Goal: Information Seeking & Learning: Find specific fact

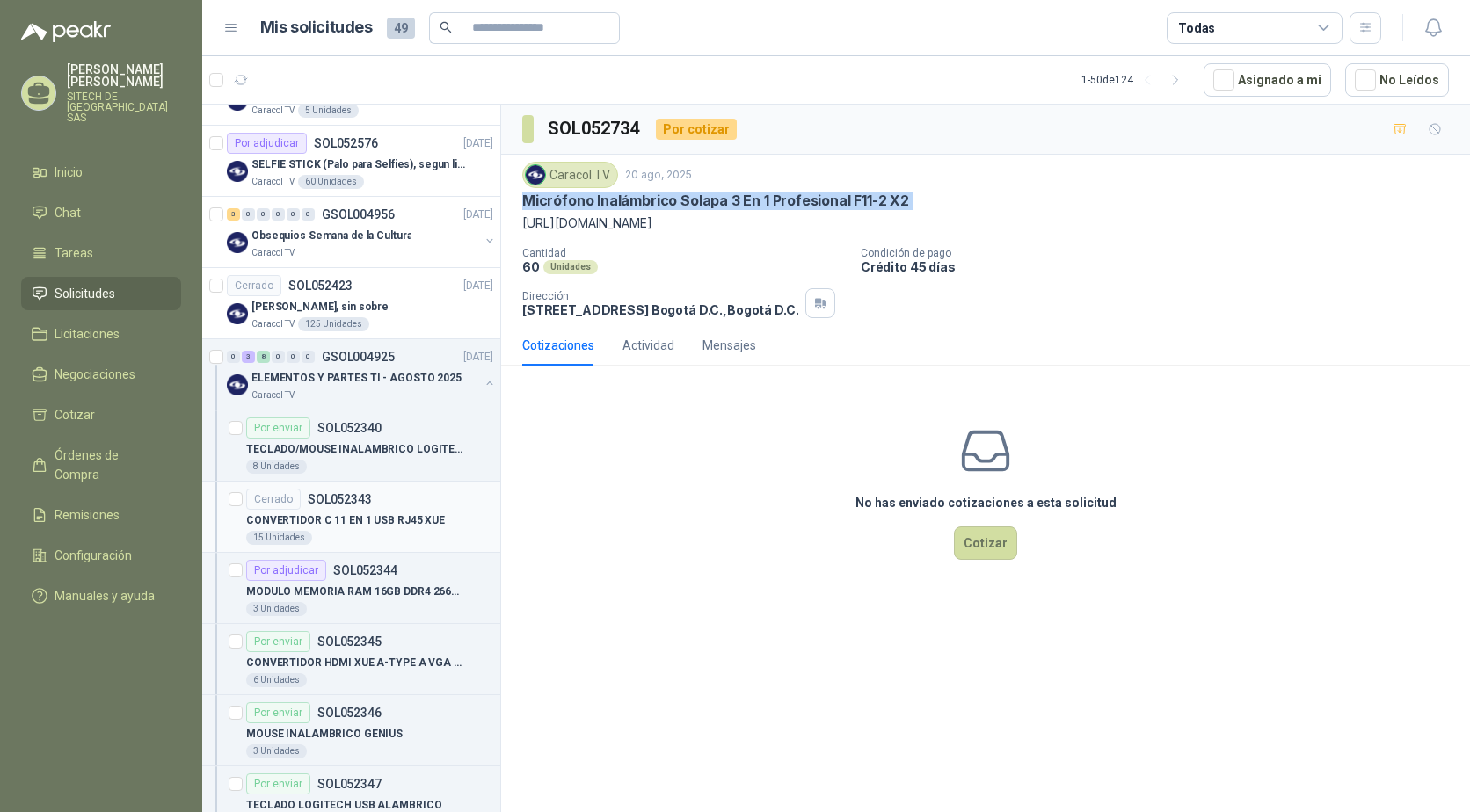
scroll to position [527, 0]
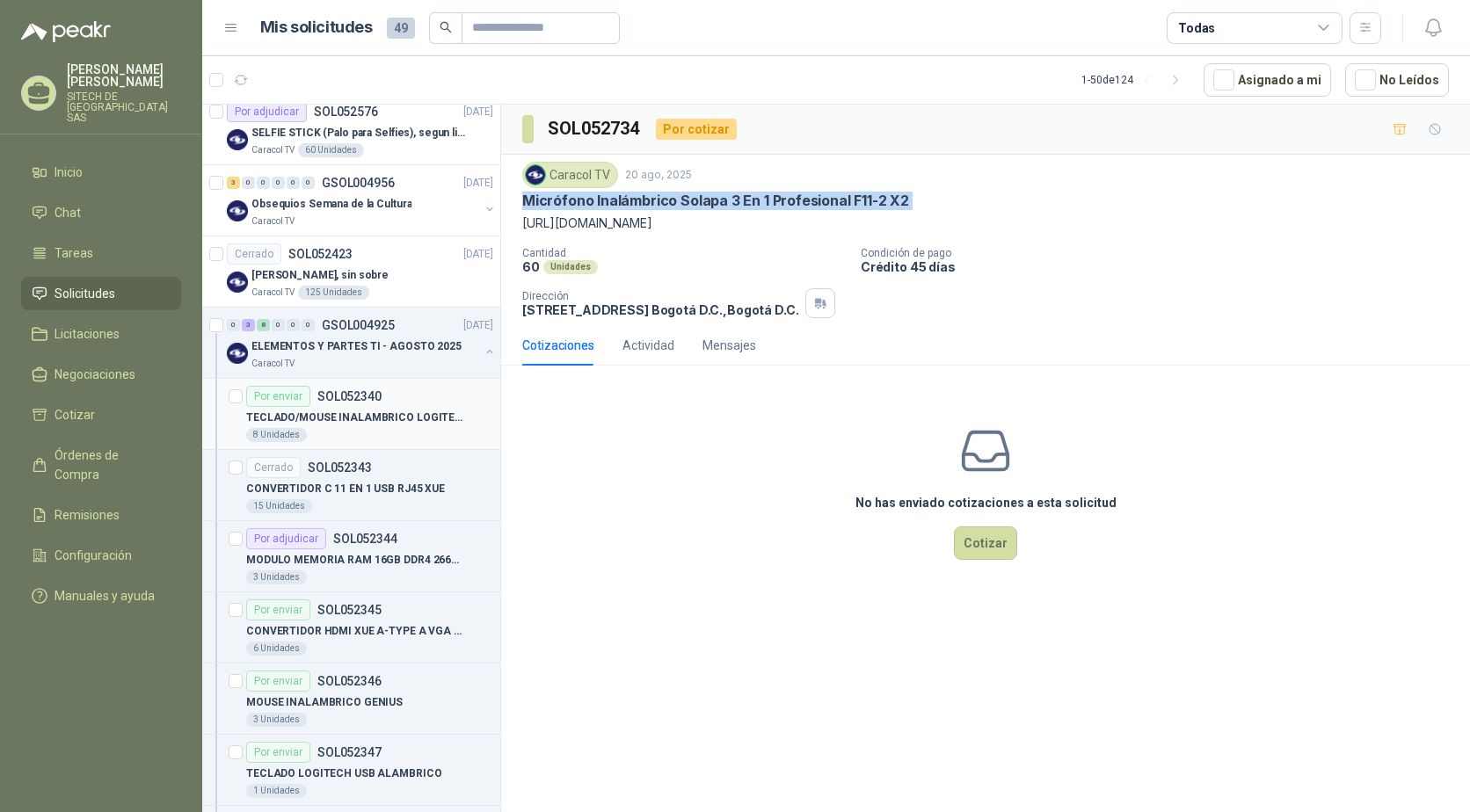
click at [355, 436] on div "8 Unidades" at bounding box center [370, 435] width 247 height 14
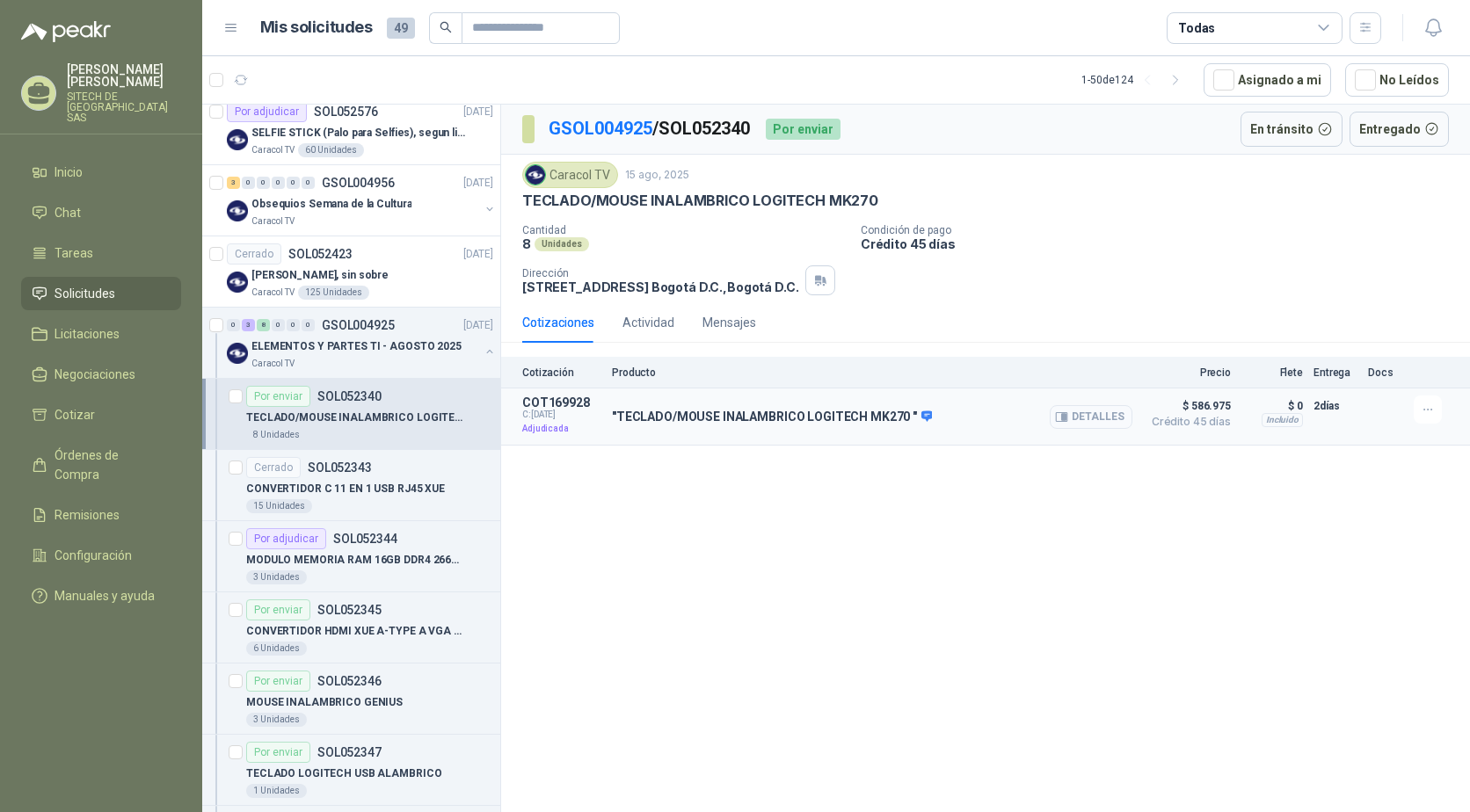
click at [1089, 418] on button "Detalles" at bounding box center [1091, 417] width 82 height 24
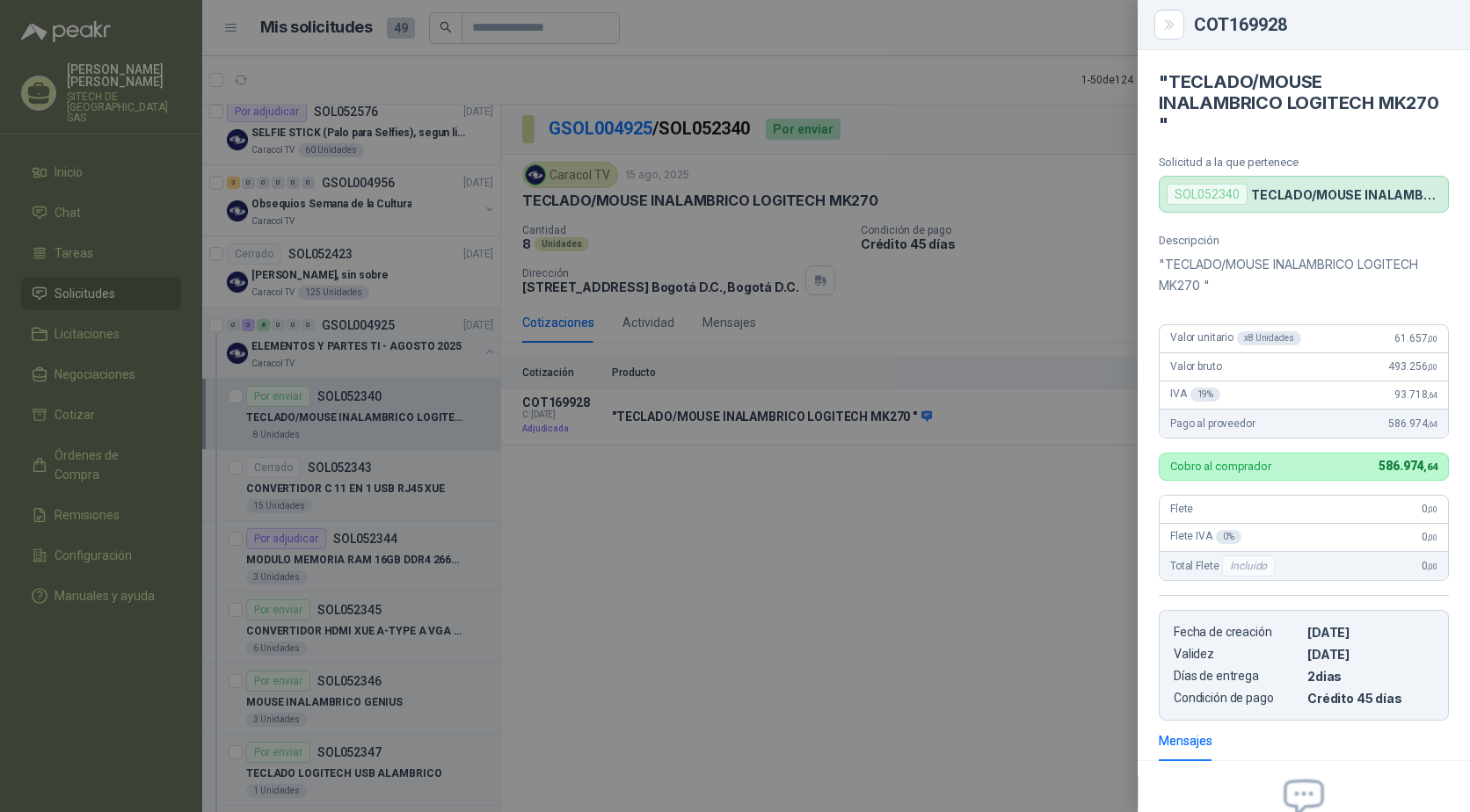
scroll to position [192, 0]
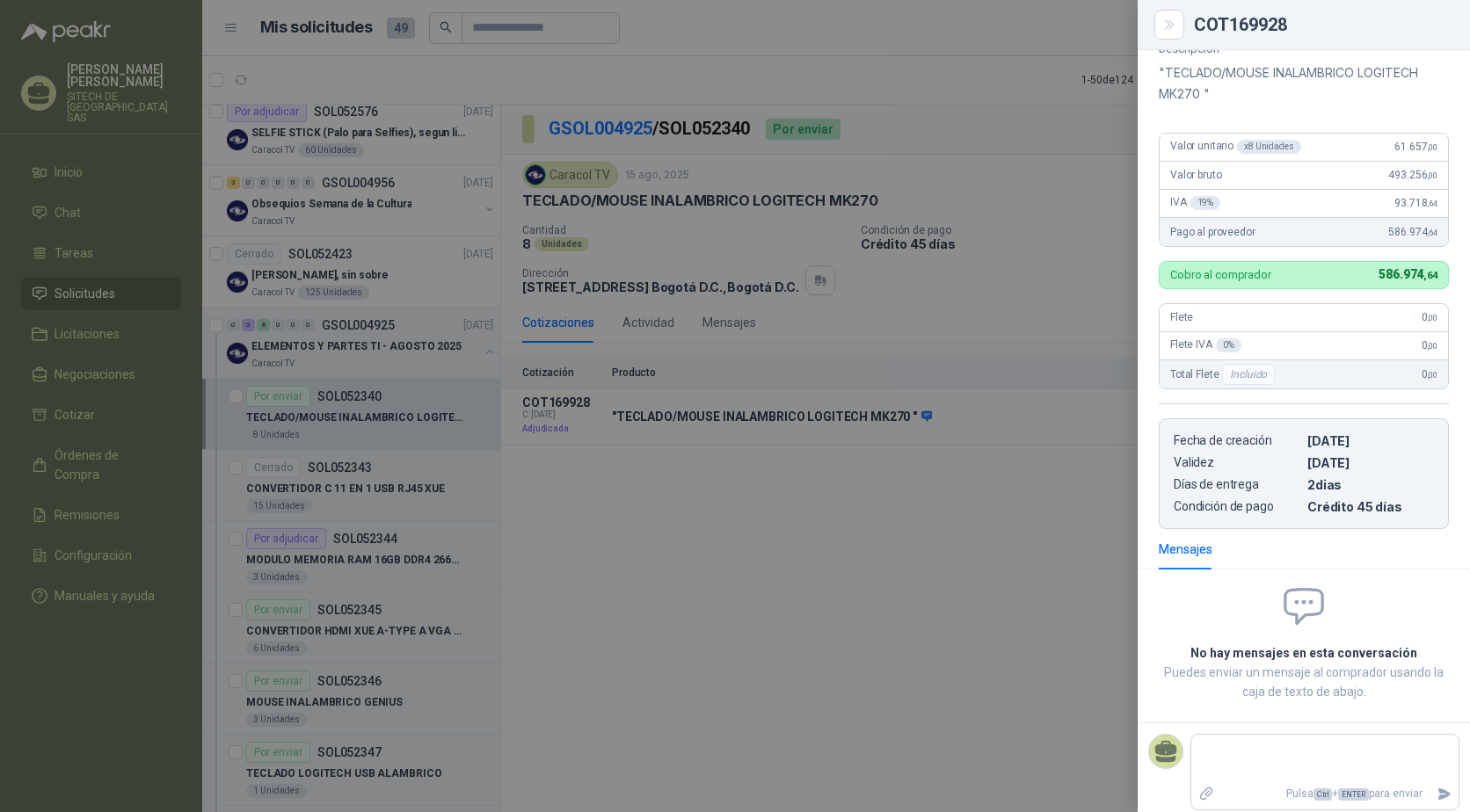
click at [830, 526] on div at bounding box center [735, 406] width 1470 height 812
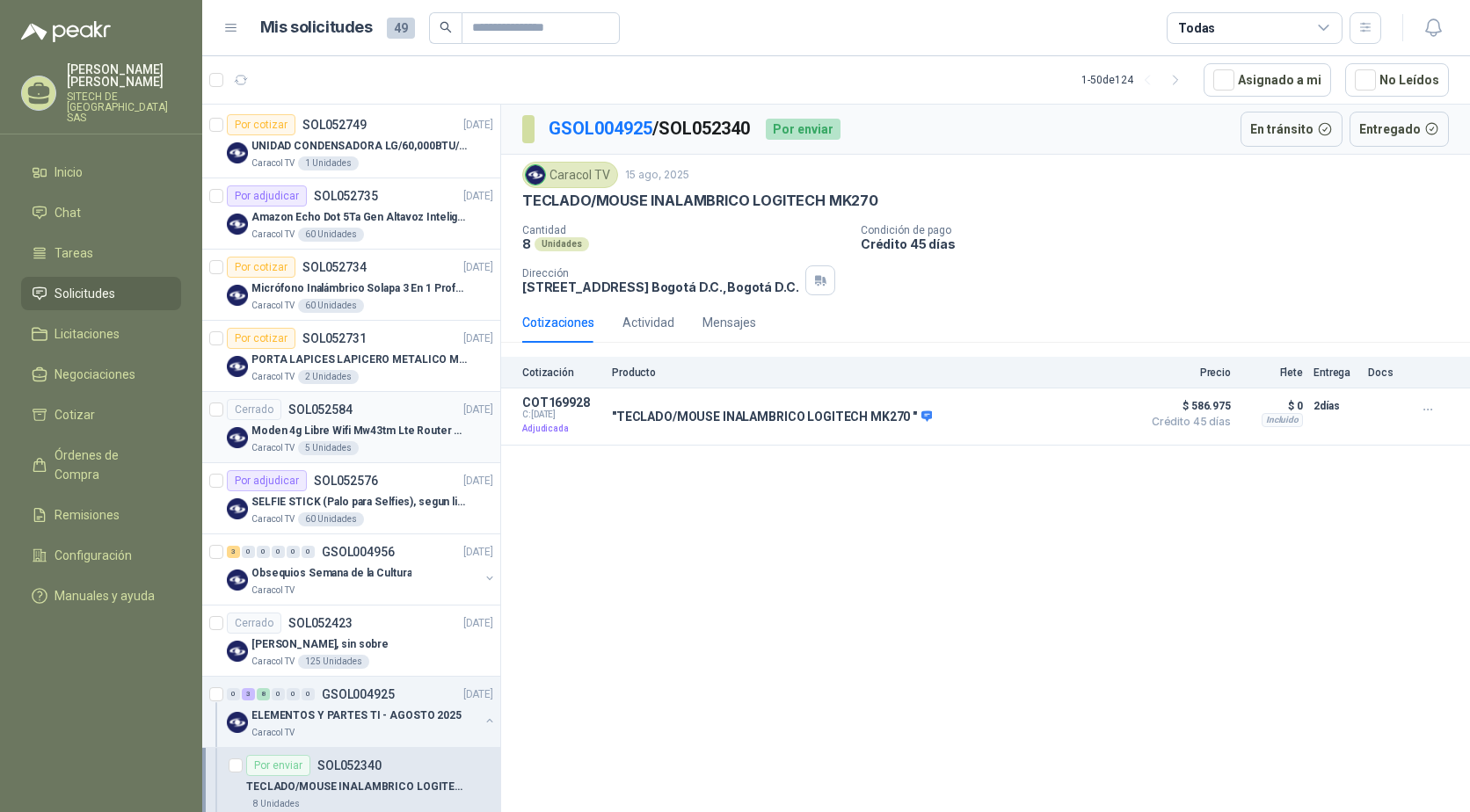
scroll to position [0, 0]
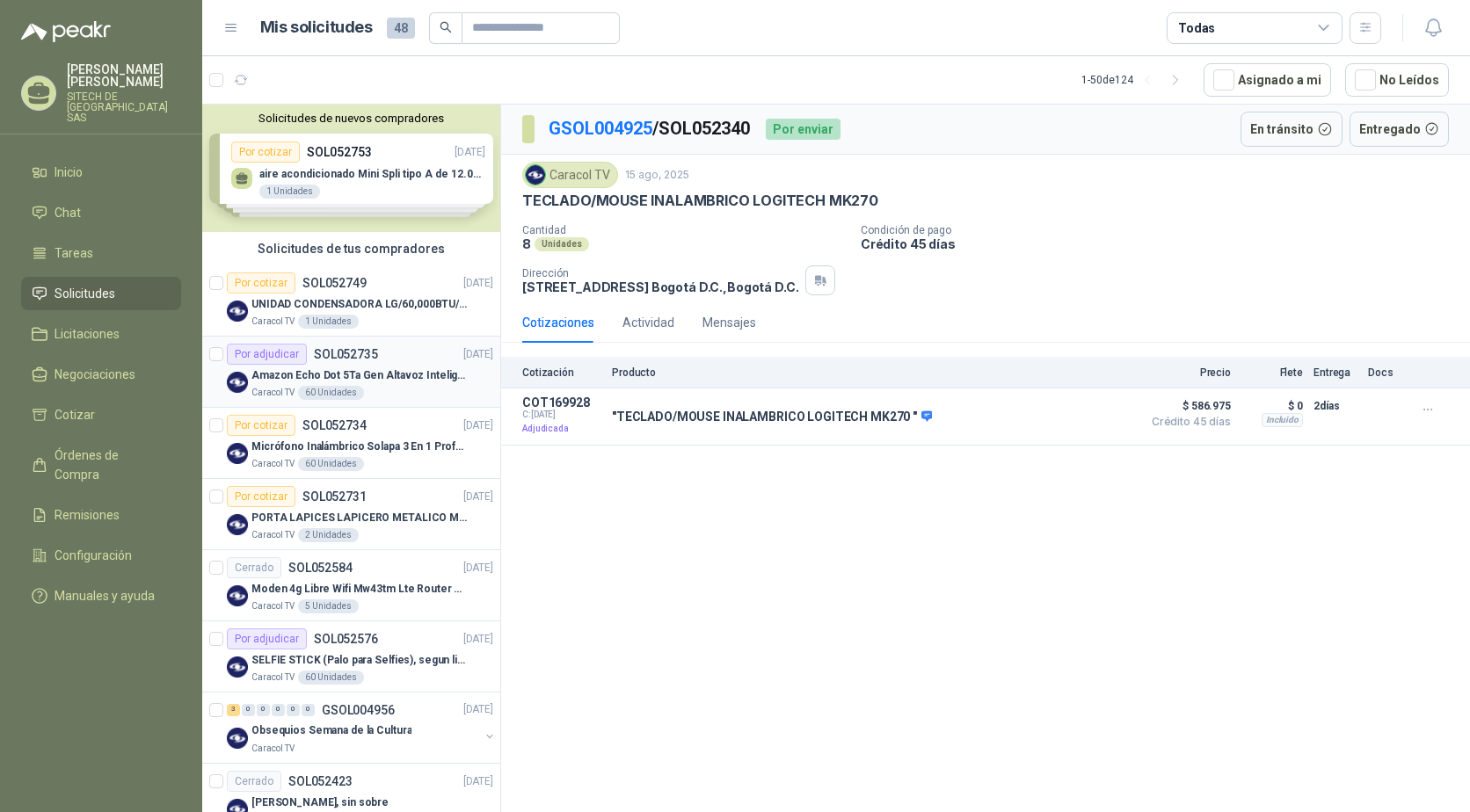
click at [372, 391] on div "Caracol TV 60 Unidades" at bounding box center [372, 393] width 242 height 14
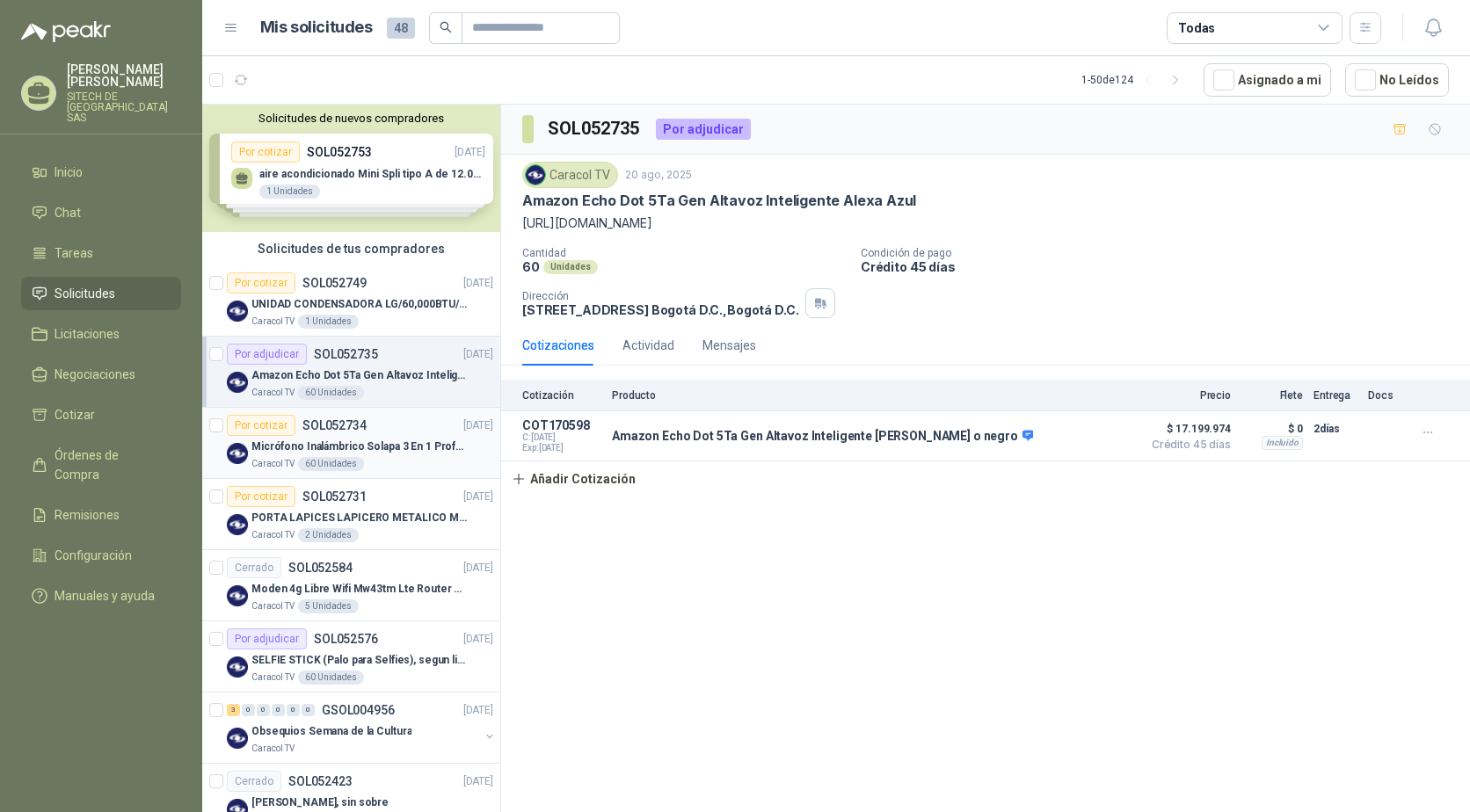
click at [383, 458] on div "Caracol TV 60 Unidades" at bounding box center [372, 465] width 242 height 14
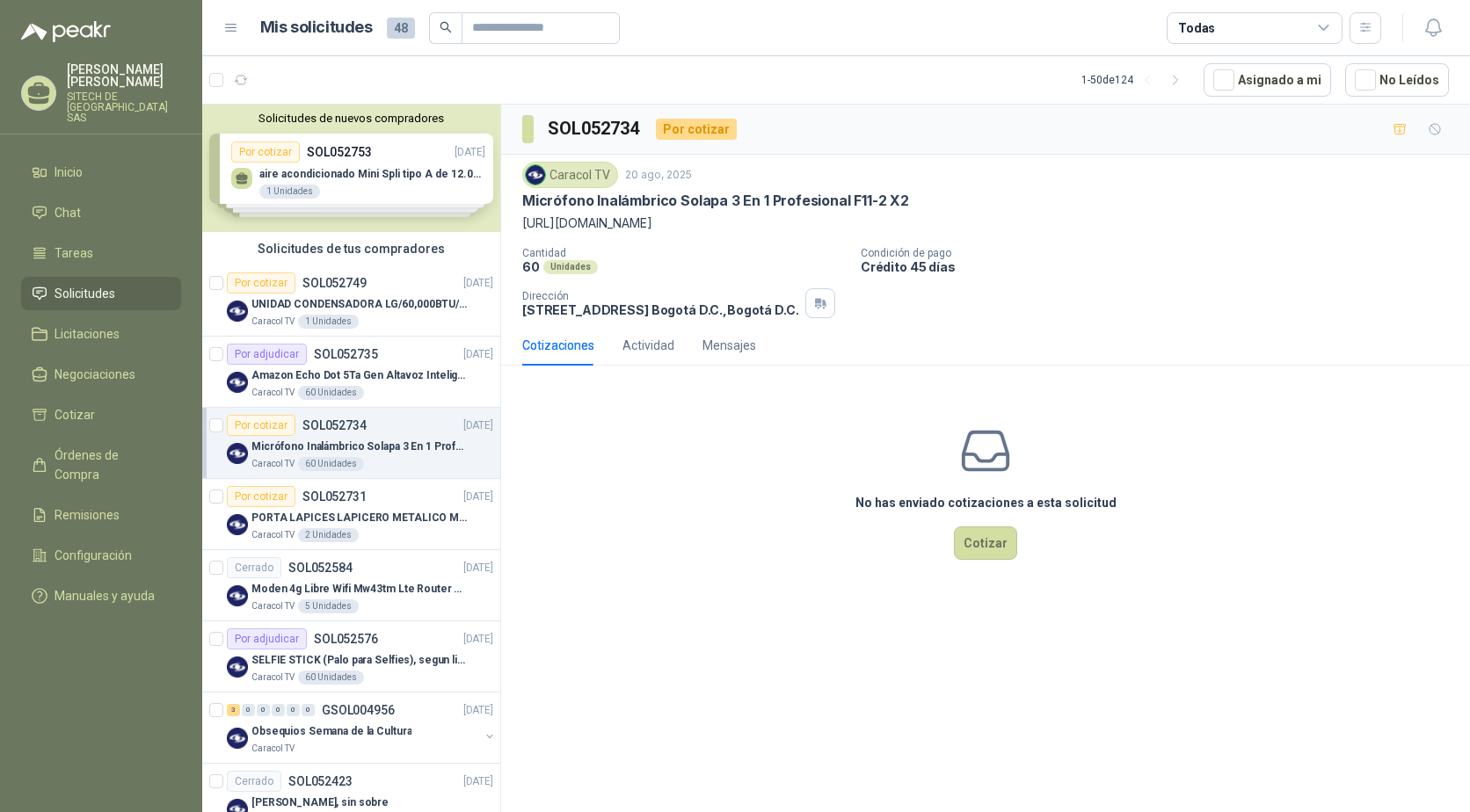
click at [306, 447] on p "Micrófono Inalámbrico Solapa 3 En 1 Profesional F11-2 X2" at bounding box center [361, 447] width 219 height 17
click at [645, 203] on p "Micrófono Inalámbrico Solapa 3 En 1 Profesional F11-2 X2" at bounding box center [715, 201] width 387 height 19
click at [646, 203] on p "Micrófono Inalámbrico Solapa 3 En 1 Profesional F11-2 X2" at bounding box center [715, 201] width 387 height 19
copy p "Micrófono Inalámbrico Solapa 3 En 1 Profesional F11-2 X2"
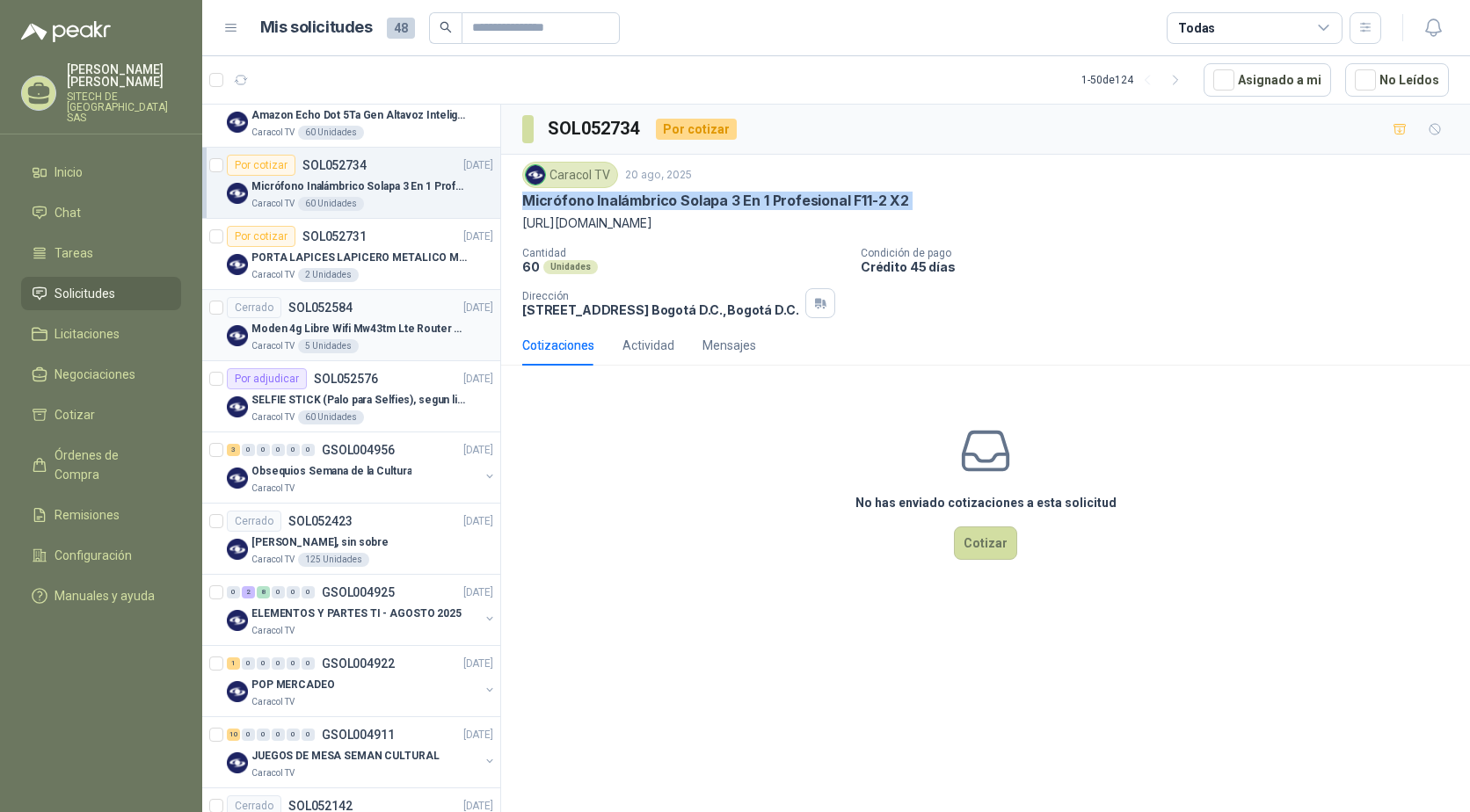
scroll to position [264, 0]
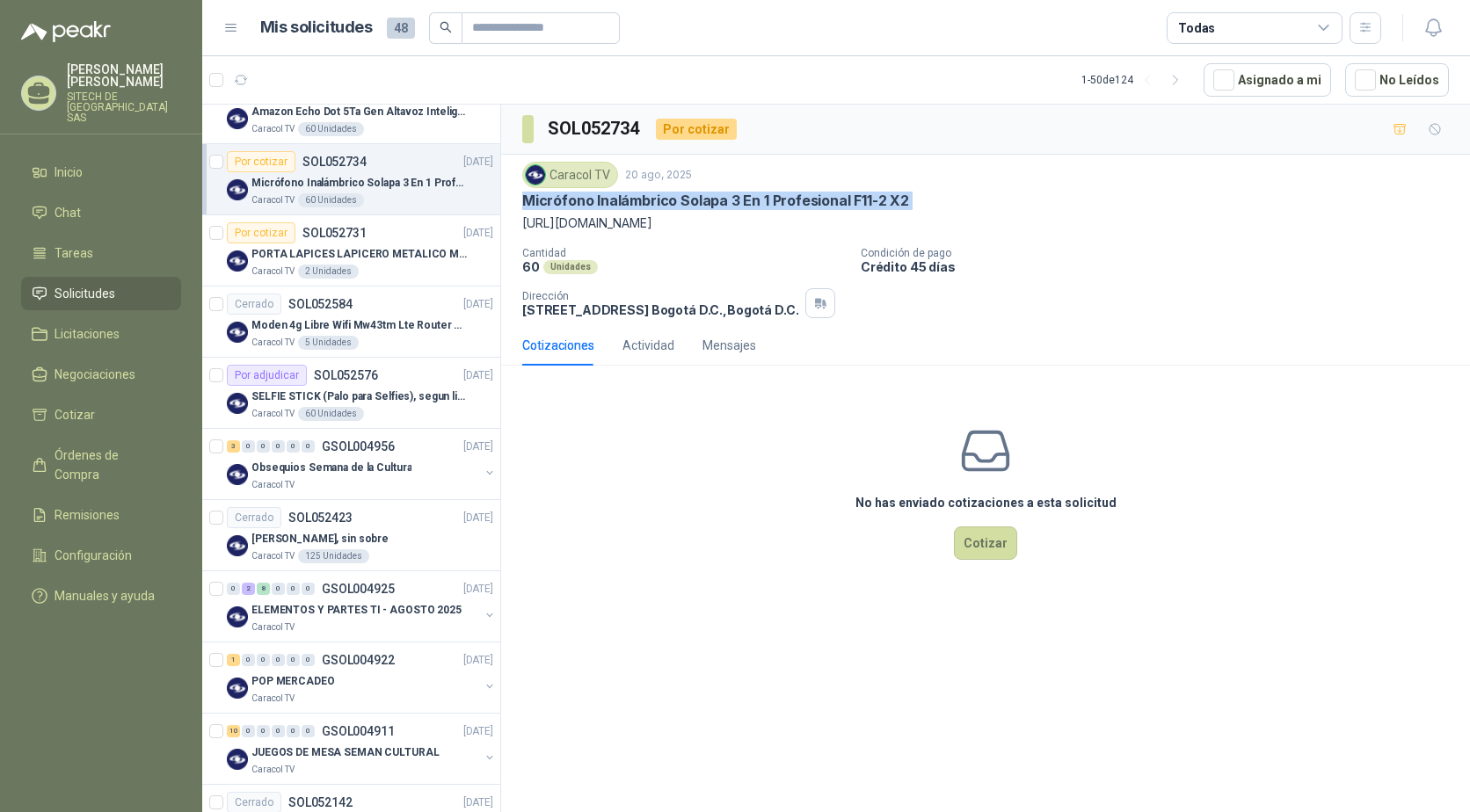
click at [552, 200] on p "Micrófono Inalámbrico Solapa 3 En 1 Profesional F11-2 X2" at bounding box center [715, 201] width 387 height 19
click at [553, 198] on p "Micrófono Inalámbrico Solapa 3 En 1 Profesional F11-2 X2" at bounding box center [715, 201] width 387 height 19
copy p "Micrófono Inalámbrico Solapa 3 En 1 Profesional F11-2 X2"
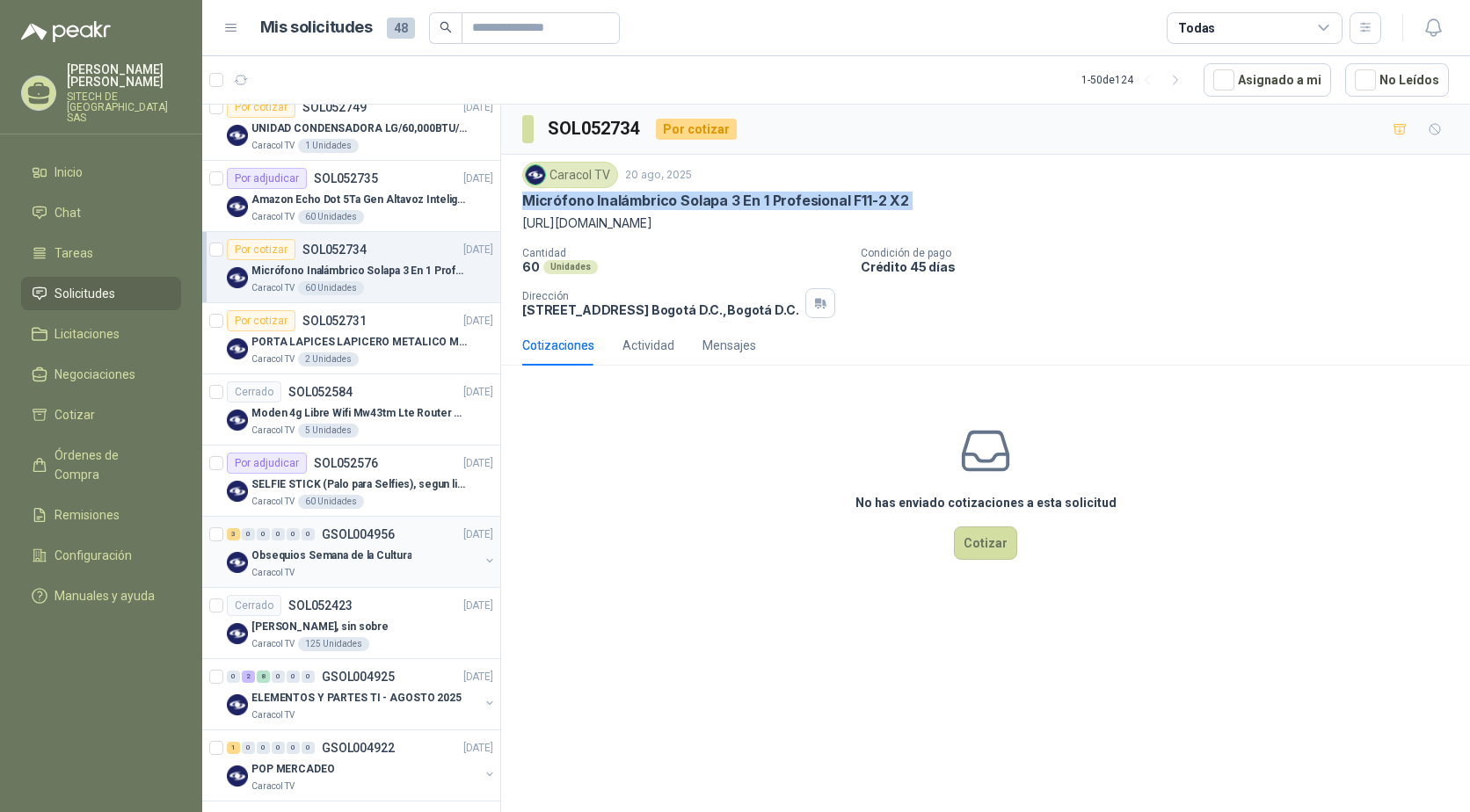
scroll to position [88, 0]
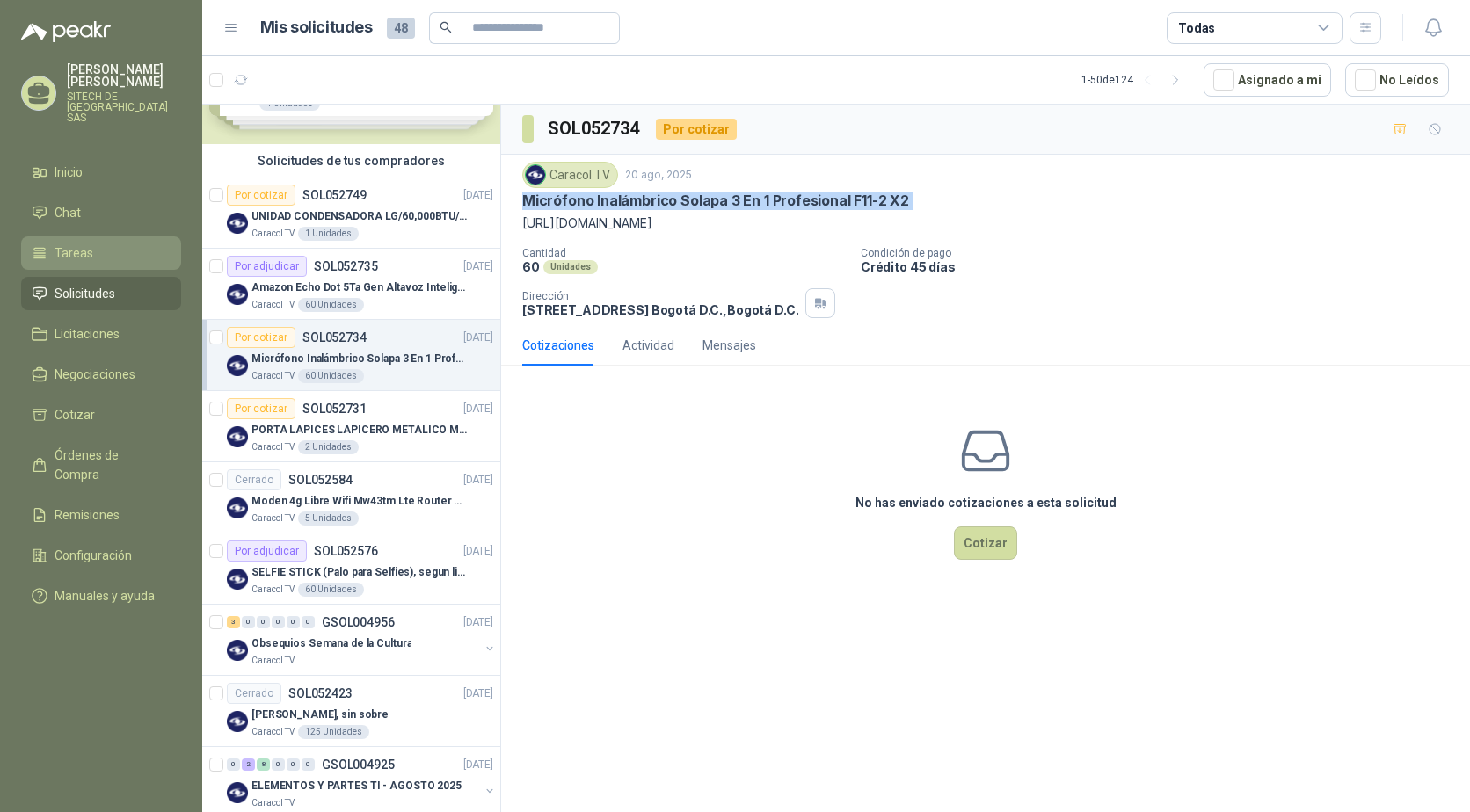
click at [90, 244] on span "Tareas" at bounding box center [73, 253] width 38 height 20
click at [90, 205] on li "Chat" at bounding box center [100, 213] width 139 height 20
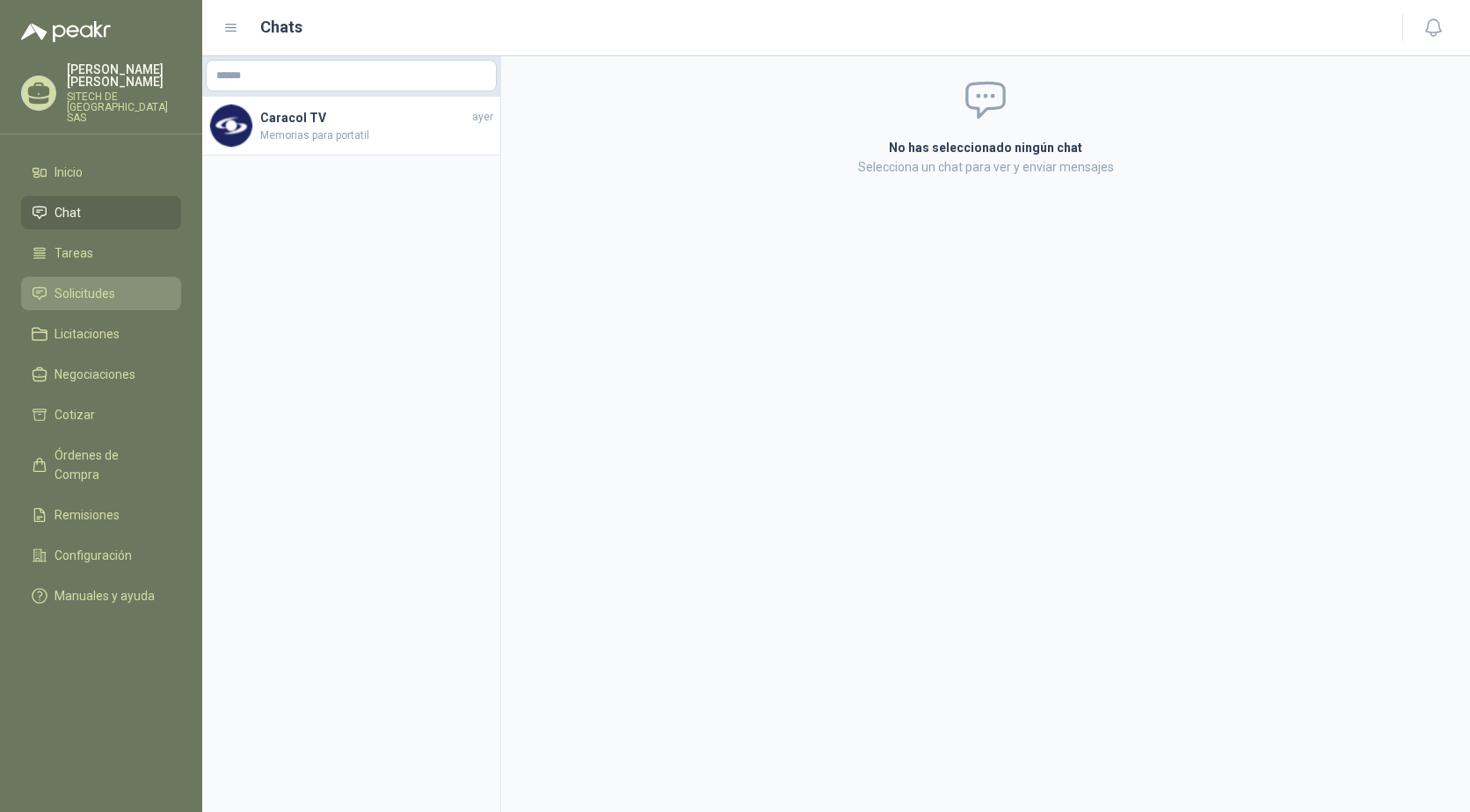
click at [77, 284] on span "Solicitudes" at bounding box center [85, 294] width 61 height 20
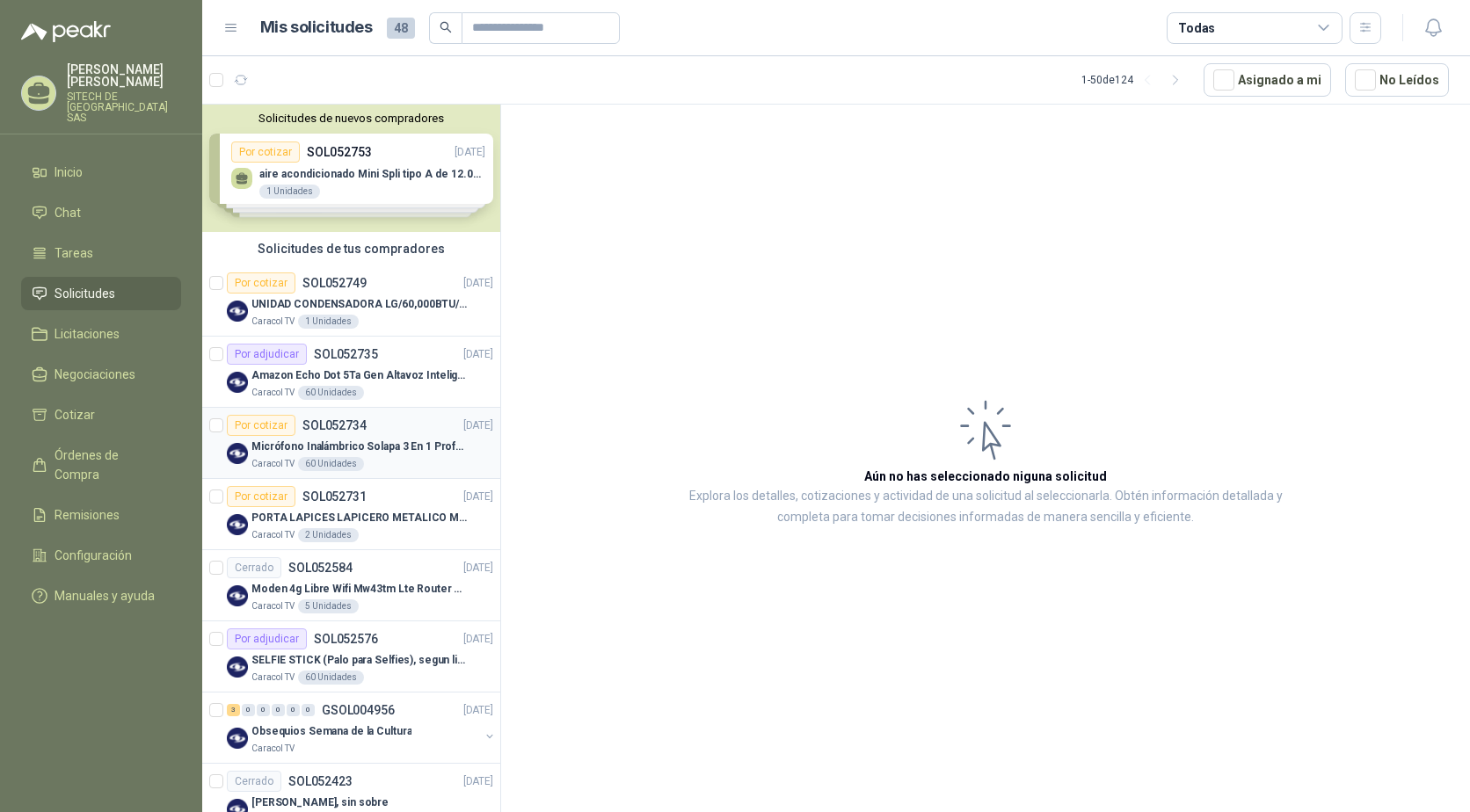
click at [315, 447] on p "Micrófono Inalámbrico Solapa 3 En 1 Profesional F11-2 X2" at bounding box center [361, 447] width 219 height 17
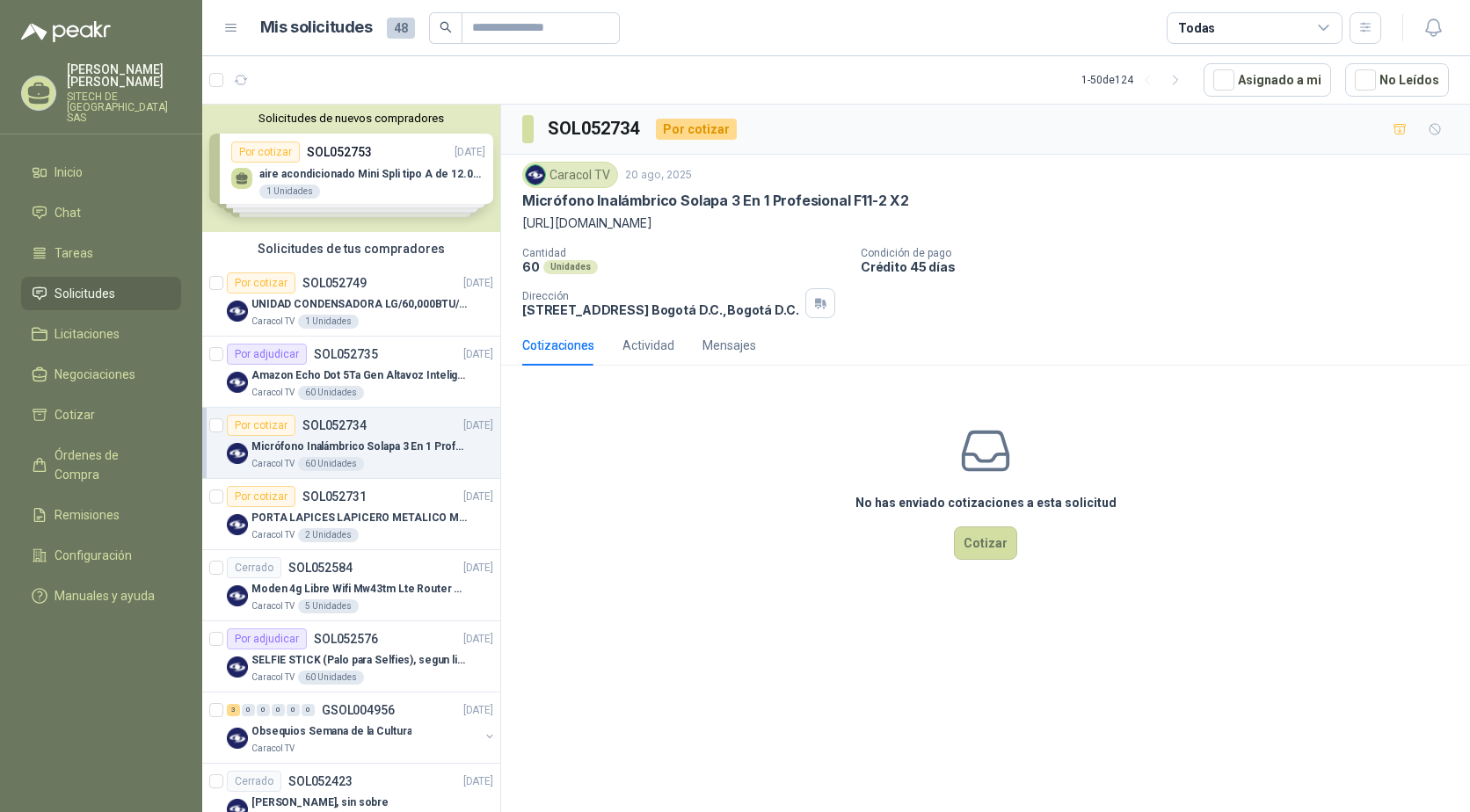
click at [585, 202] on p "Micrófono Inalámbrico Solapa 3 En 1 Profesional F11-2 X2" at bounding box center [715, 201] width 387 height 19
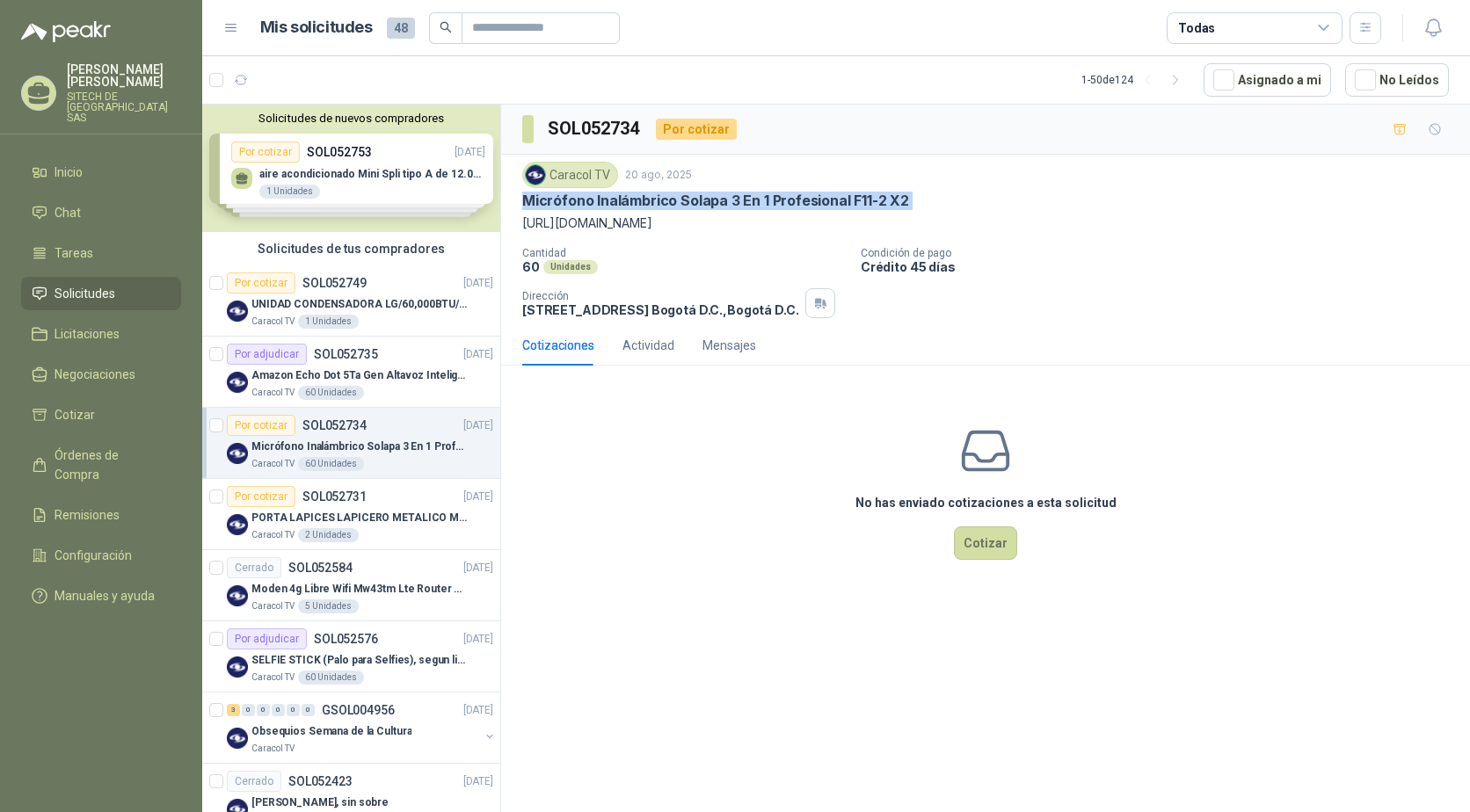
click at [606, 198] on p "Micrófono Inalámbrico Solapa 3 En 1 Profesional F11-2 X2" at bounding box center [715, 201] width 387 height 19
